Goal: Find specific page/section: Find specific page/section

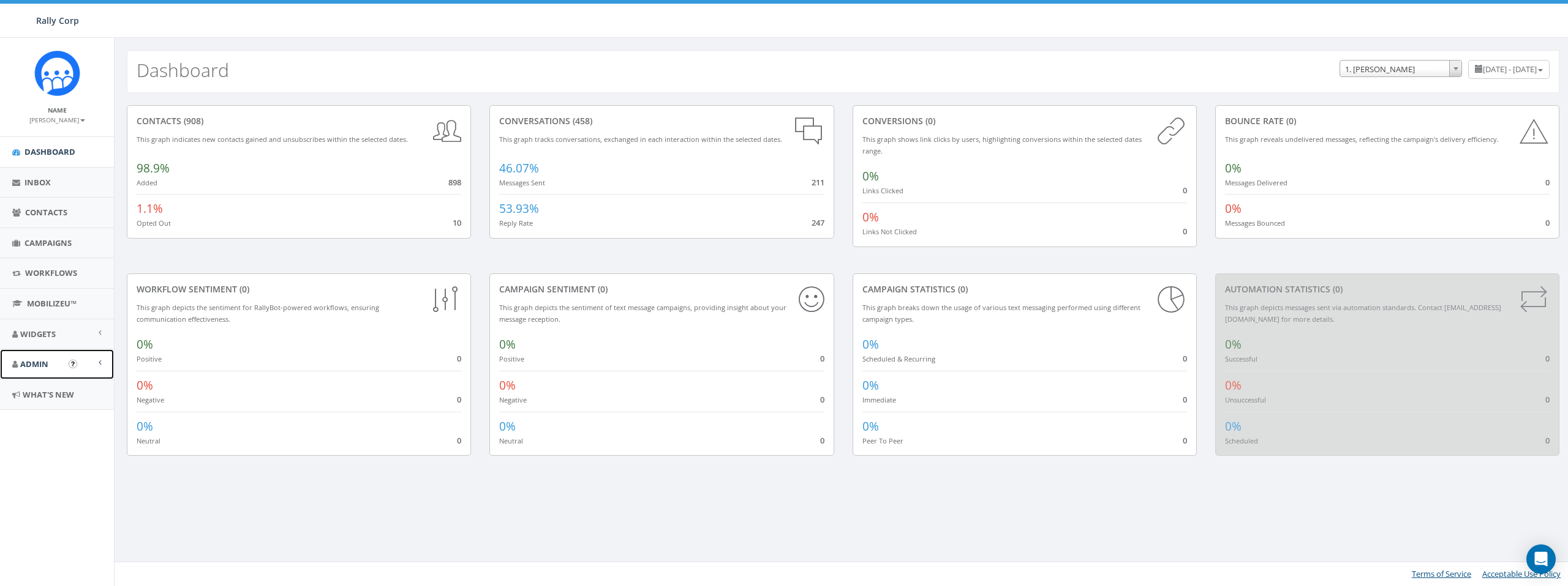
click at [33, 368] on span "Admin" at bounding box center [34, 364] width 28 height 11
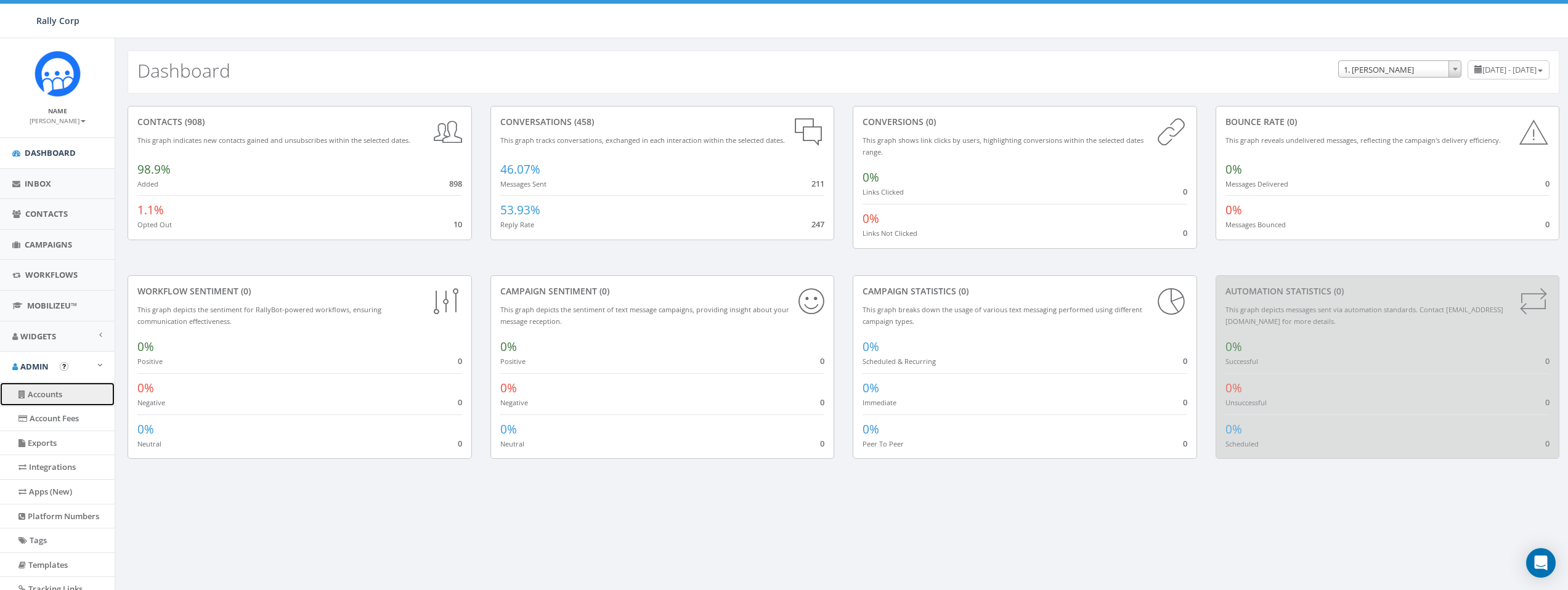
click at [38, 387] on link "Accounts" at bounding box center [57, 394] width 114 height 24
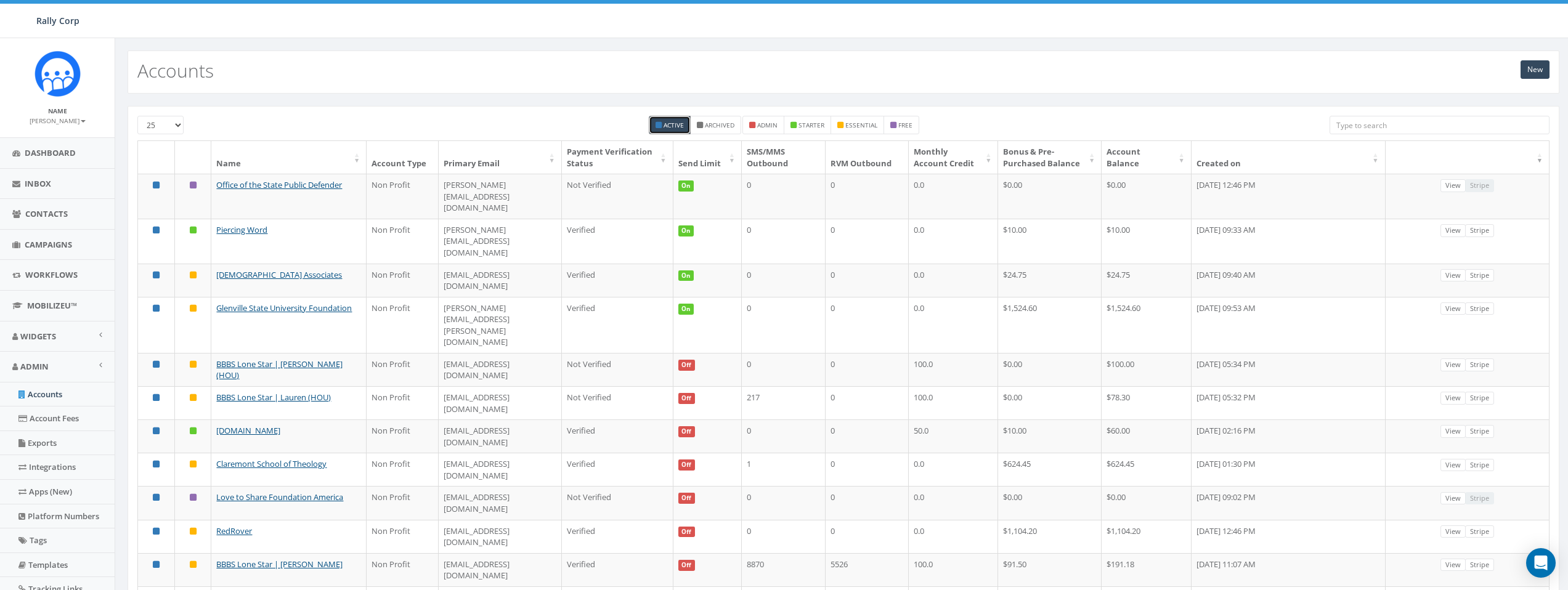
click at [1453, 126] on input "search" at bounding box center [1439, 125] width 220 height 19
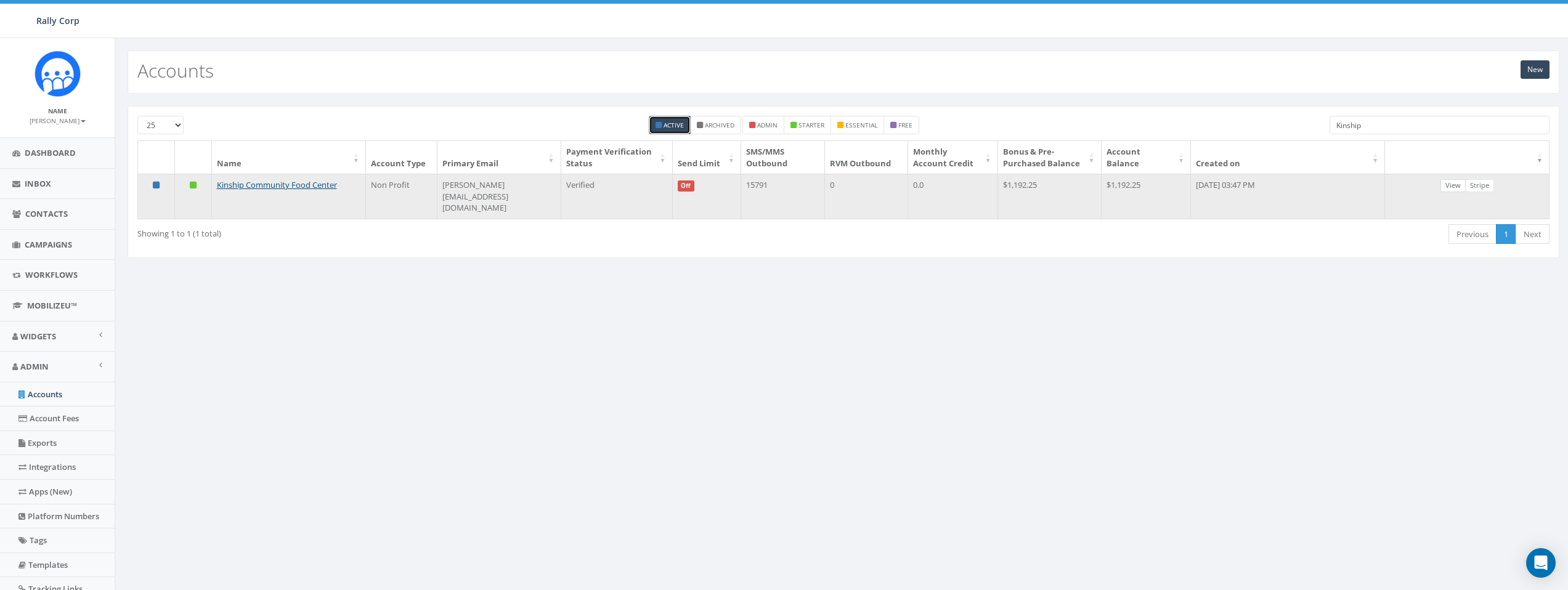
type input "Kinship"
click at [1456, 184] on link "View" at bounding box center [1453, 185] width 25 height 13
